Goal: Complete application form

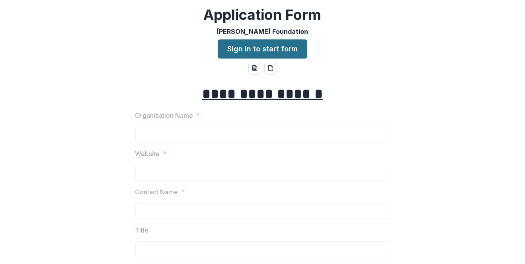
click at [250, 45] on link "Sign in to start form" at bounding box center [263, 48] width 90 height 19
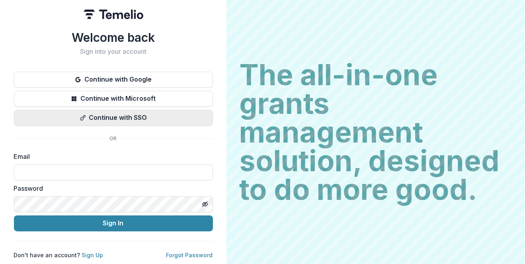
click at [137, 116] on button "Continue with SSO" at bounding box center [113, 118] width 199 height 16
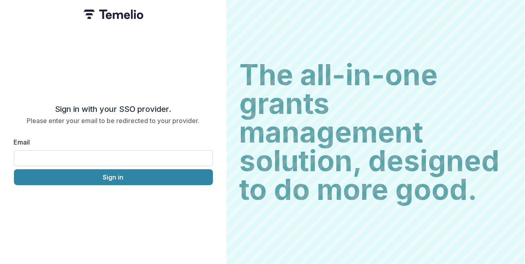
click at [142, 159] on input "Email" at bounding box center [113, 158] width 199 height 16
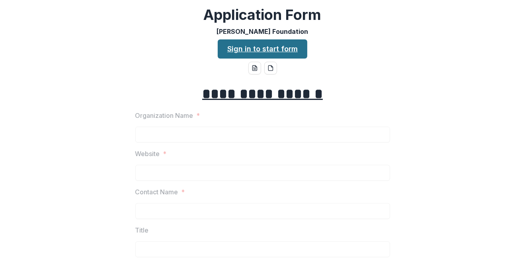
click at [232, 45] on link "Sign in to start form" at bounding box center [263, 48] width 90 height 19
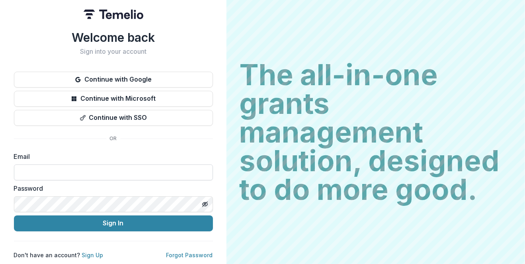
click at [140, 164] on input at bounding box center [113, 172] width 199 height 16
click at [94, 254] on link "Sign Up" at bounding box center [92, 255] width 21 height 7
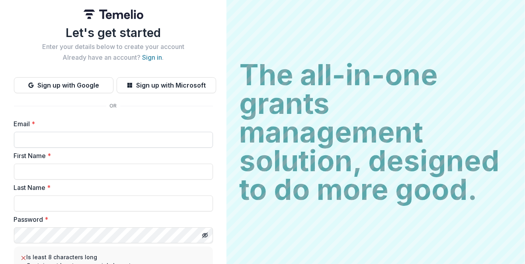
click at [86, 139] on input "Email *" at bounding box center [113, 140] width 199 height 16
type input "**********"
click at [89, 169] on input "First Name *" at bounding box center [113, 172] width 199 height 16
type input "****"
type input "*******"
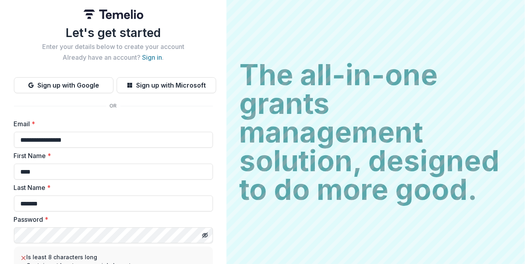
scroll to position [97, 0]
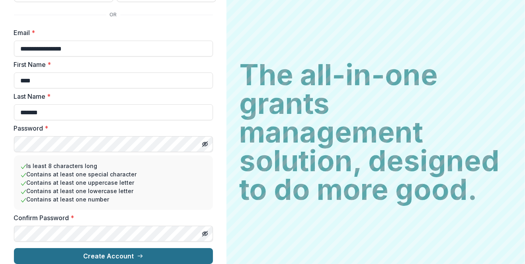
click at [169, 248] on button "Create Account" at bounding box center [113, 256] width 199 height 16
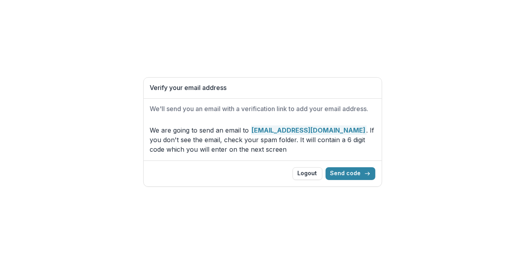
click at [344, 145] on p "We are going to send an email to [EMAIL_ADDRESS][DOMAIN_NAME] . If you don't se…" at bounding box center [262, 139] width 225 height 29
click at [358, 175] on button "Send code" at bounding box center [351, 173] width 50 height 13
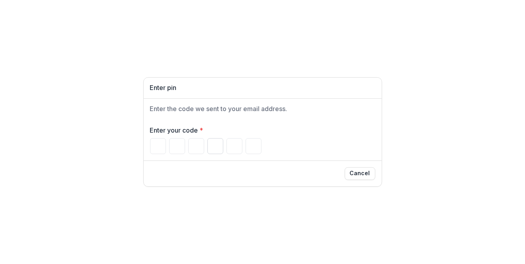
type input "*"
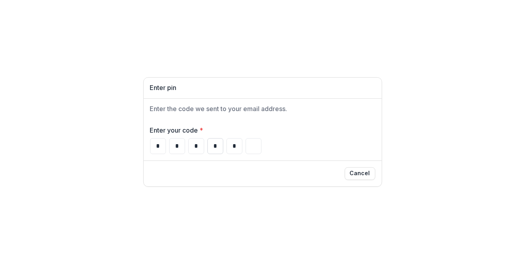
type input "*"
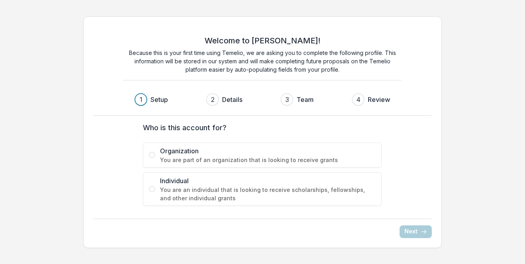
click at [220, 151] on span "Organization" at bounding box center [268, 151] width 216 height 10
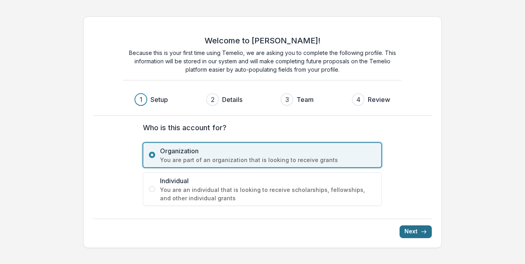
click at [407, 233] on button "Next" at bounding box center [416, 231] width 32 height 13
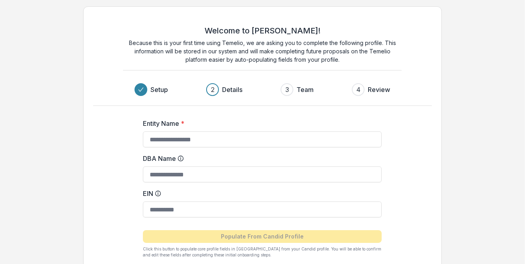
scroll to position [42, 0]
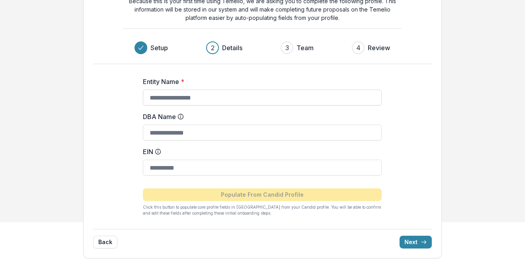
click at [168, 91] on input "Entity Name *" at bounding box center [262, 98] width 239 height 16
type input "**********"
click at [303, 121] on div "DBA Name" at bounding box center [262, 126] width 239 height 29
click at [298, 163] on input "EIN" at bounding box center [262, 168] width 239 height 16
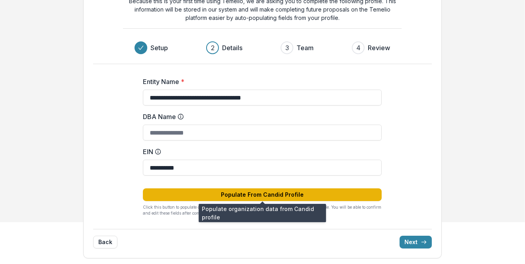
type input "**********"
click at [338, 192] on button "Populate From Candid Profile" at bounding box center [262, 194] width 239 height 13
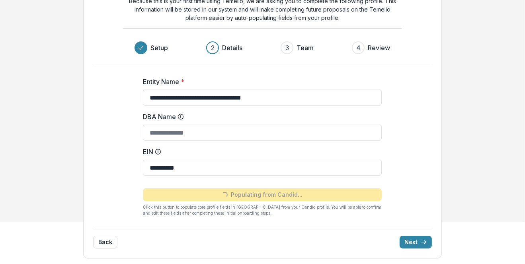
type input "**********"
click at [413, 244] on button "Next" at bounding box center [416, 242] width 32 height 13
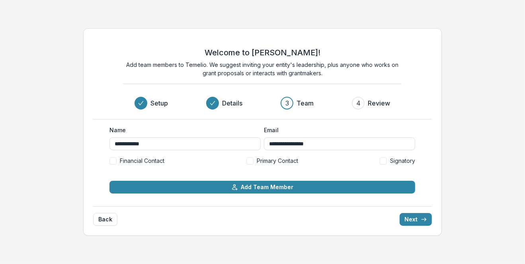
click at [261, 159] on span "Primary Contact" at bounding box center [277, 160] width 41 height 8
click at [413, 222] on button "Next" at bounding box center [416, 219] width 32 height 13
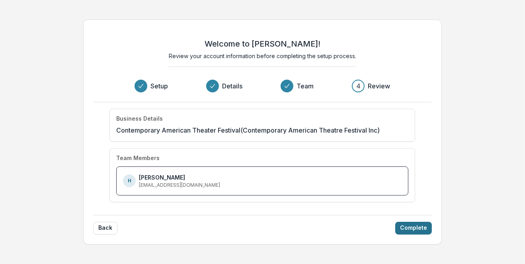
click at [409, 226] on button "Complete" at bounding box center [413, 228] width 37 height 13
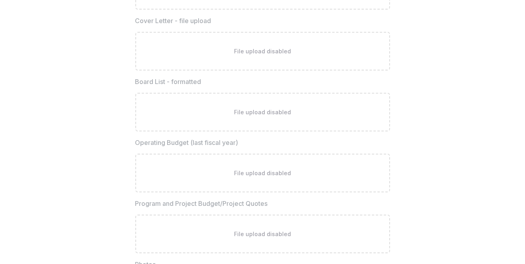
scroll to position [2368, 0]
